Goal: Find specific page/section: Find specific page/section

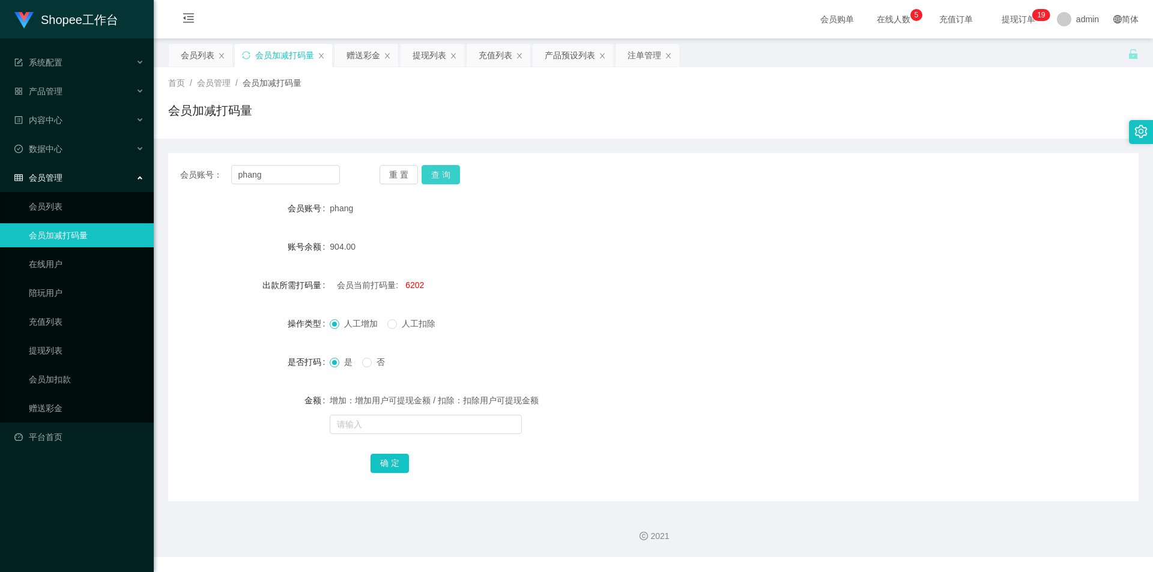
click at [438, 180] on button "查 询" at bounding box center [441, 174] width 38 height 19
click at [462, 172] on div "重 置 查 询" at bounding box center [460, 174] width 160 height 19
click at [456, 174] on button "查 询" at bounding box center [441, 174] width 38 height 19
click at [456, 174] on button "查 询" at bounding box center [448, 174] width 52 height 19
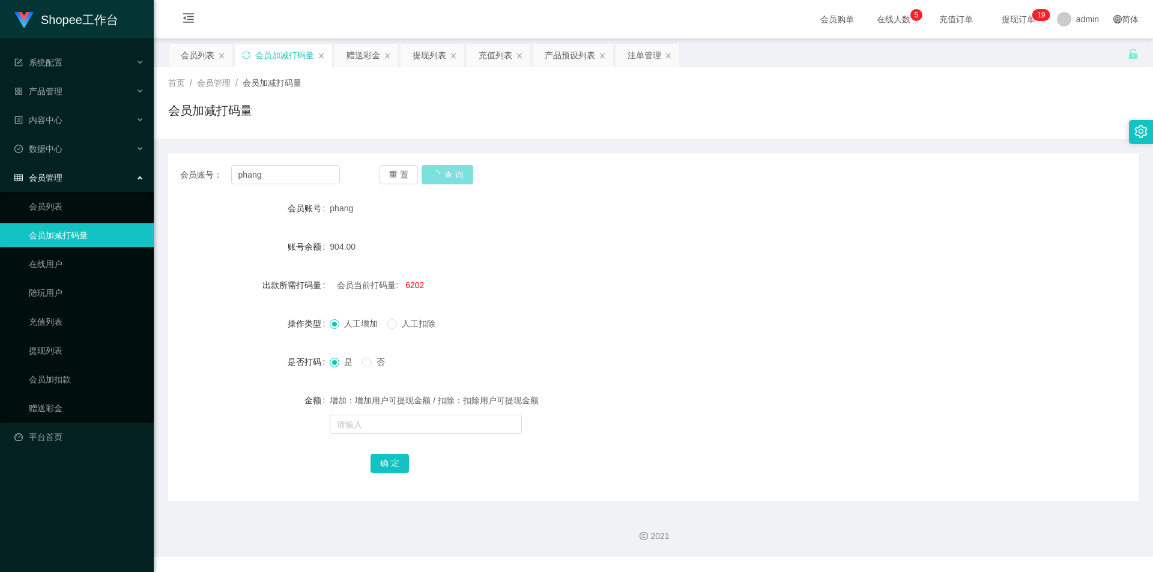
click at [456, 174] on button "查 询" at bounding box center [448, 174] width 52 height 19
click at [456, 174] on button "查 询" at bounding box center [441, 174] width 38 height 19
drag, startPoint x: 201, startPoint y: 57, endPoint x: 202, endPoint y: 64, distance: 7.3
click at [201, 57] on div "会员列表" at bounding box center [198, 55] width 34 height 23
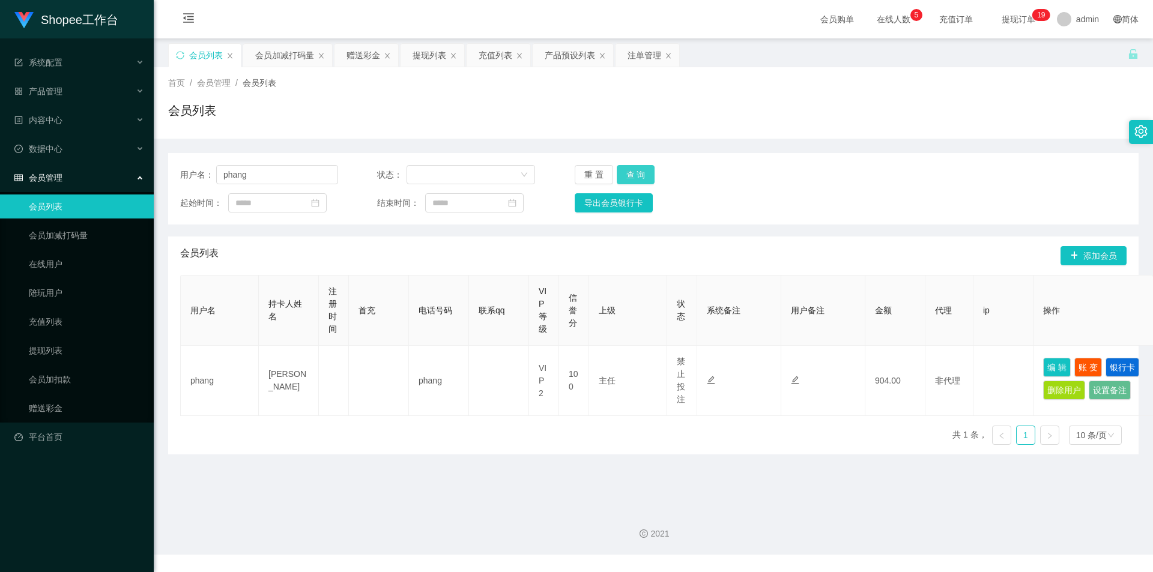
click at [633, 172] on button "查 询" at bounding box center [636, 174] width 38 height 19
